Goal: Transaction & Acquisition: Download file/media

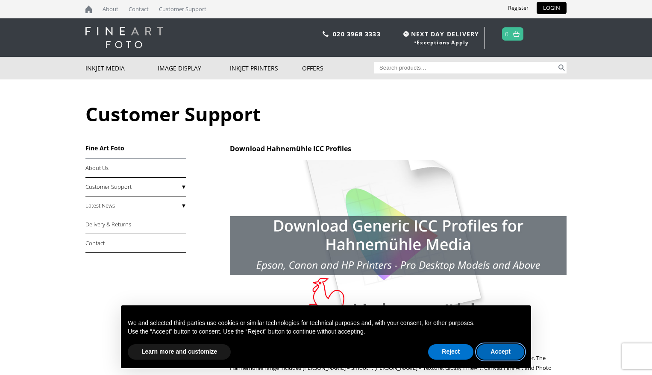
click at [515, 351] on button "Accept" at bounding box center [500, 351] width 47 height 15
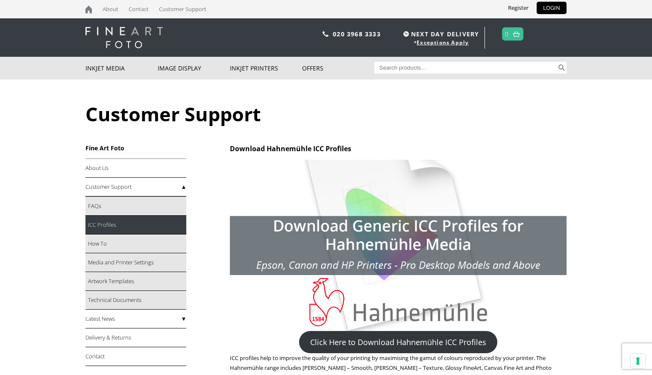
click at [113, 225] on link "ICC Profiles" at bounding box center [135, 225] width 101 height 19
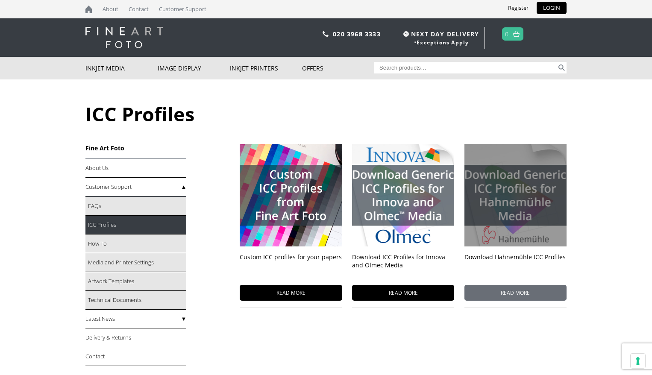
click at [548, 295] on span "READ MORE" at bounding box center [515, 293] width 102 height 16
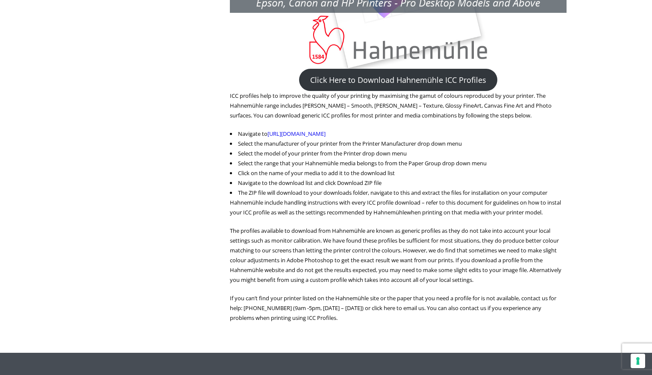
scroll to position [285, 0]
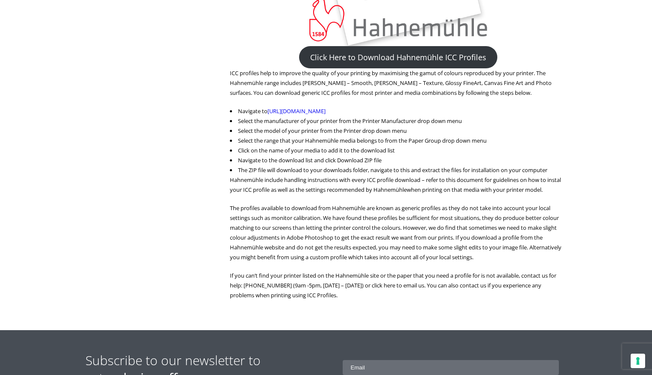
click at [373, 51] on link "Click Here to Download Hahnemühle ICC Profiles" at bounding box center [398, 57] width 198 height 22
